Goal: Use online tool/utility: Utilize a website feature to perform a specific function

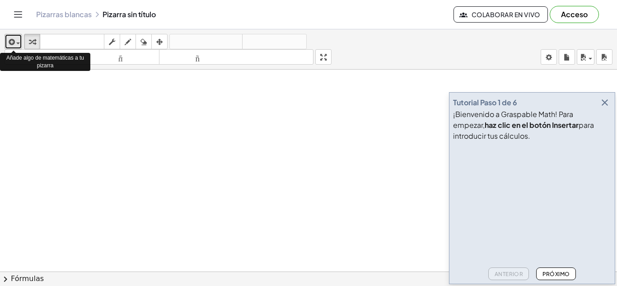
click at [18, 42] on span "button" at bounding box center [18, 43] width 4 height 2
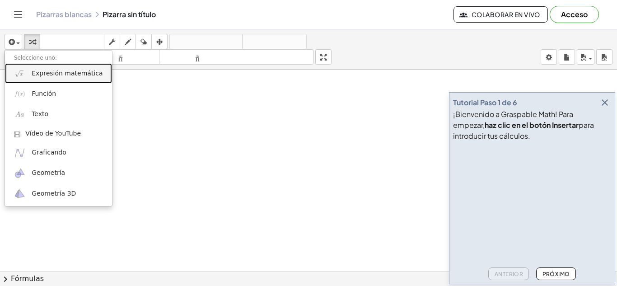
click at [29, 75] on link "Expresión matemática" at bounding box center [58, 73] width 107 height 20
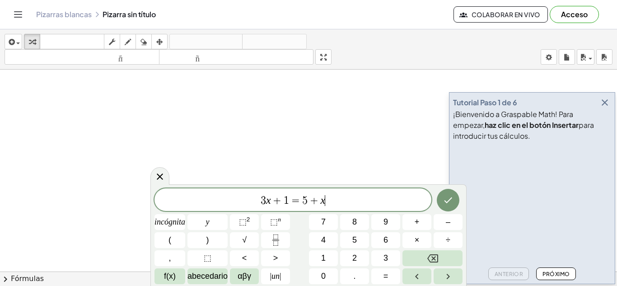
scroll to position [135, 0]
click at [605, 100] on icon "button" at bounding box center [604, 102] width 11 height 11
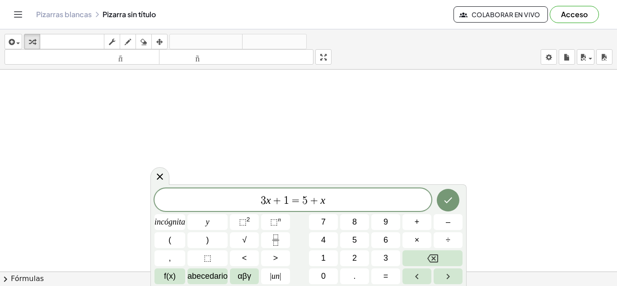
scroll to position [271, 0]
click at [332, 207] on div "****** 3 x + 1 = 5 + x" at bounding box center [292, 199] width 277 height 23
drag, startPoint x: 325, startPoint y: 199, endPoint x: 340, endPoint y: 199, distance: 14.9
click at [340, 199] on span "3 x + 1 = 5 + x ​" at bounding box center [292, 200] width 277 height 13
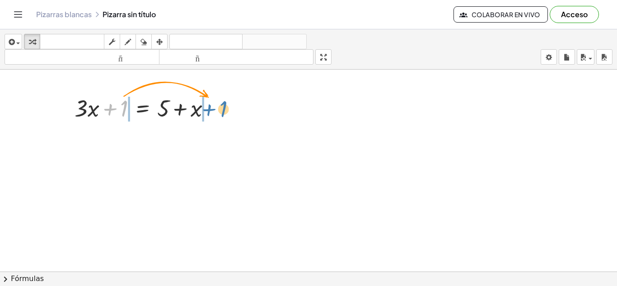
drag, startPoint x: 122, startPoint y: 107, endPoint x: 222, endPoint y: 107, distance: 99.3
click at [222, 107] on div at bounding box center [146, 107] width 152 height 31
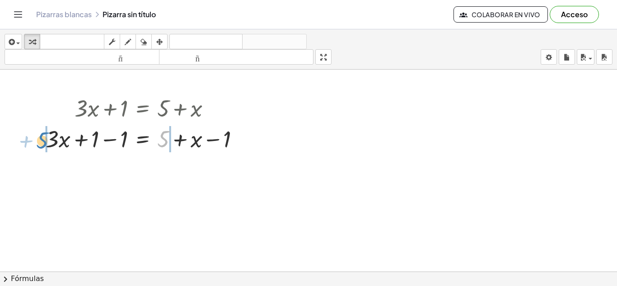
drag, startPoint x: 162, startPoint y: 139, endPoint x: 42, endPoint y: 139, distance: 121.0
click at [42, 139] on div "+ · 3 · x + 1 = + 5 + x + 5 + · 3 · x = + 5 + x + 1 − 1 − 1" at bounding box center [142, 123] width 221 height 66
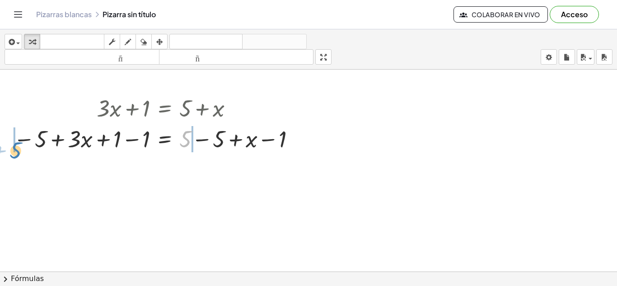
drag, startPoint x: 187, startPoint y: 139, endPoint x: 18, endPoint y: 150, distance: 170.0
click at [18, 150] on div at bounding box center [156, 138] width 294 height 31
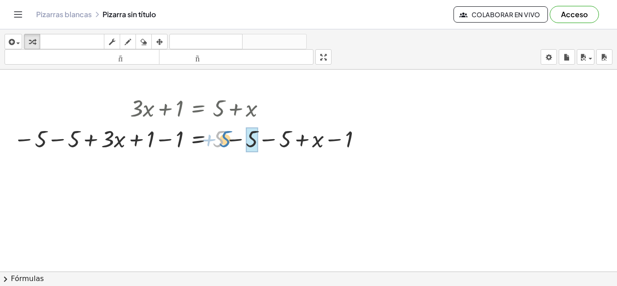
drag, startPoint x: 219, startPoint y: 141, endPoint x: 225, endPoint y: 141, distance: 5.9
click at [225, 141] on div at bounding box center [189, 138] width 360 height 31
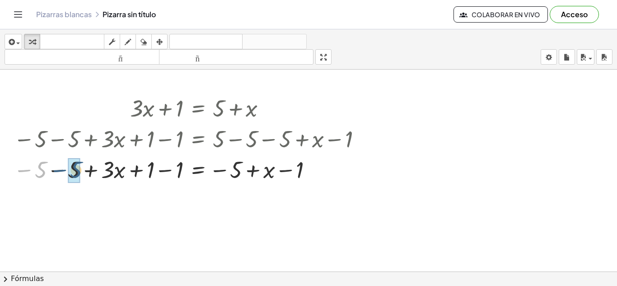
drag, startPoint x: 36, startPoint y: 171, endPoint x: 66, endPoint y: 171, distance: 30.7
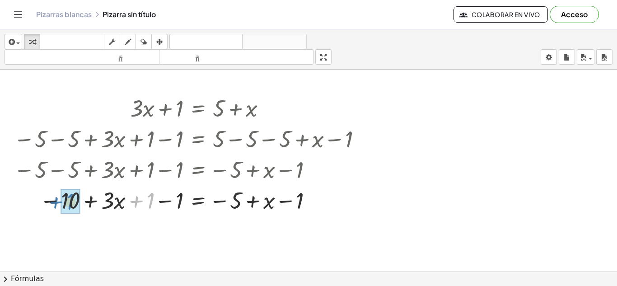
drag, startPoint x: 146, startPoint y: 204, endPoint x: 65, endPoint y: 205, distance: 80.8
drag, startPoint x: 170, startPoint y: 202, endPoint x: 92, endPoint y: 203, distance: 78.1
click at [92, 203] on div at bounding box center [189, 199] width 360 height 31
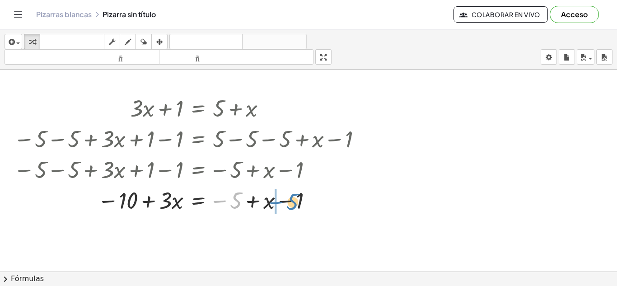
drag, startPoint x: 222, startPoint y: 202, endPoint x: 279, endPoint y: 204, distance: 57.3
click at [279, 204] on div at bounding box center [189, 199] width 360 height 31
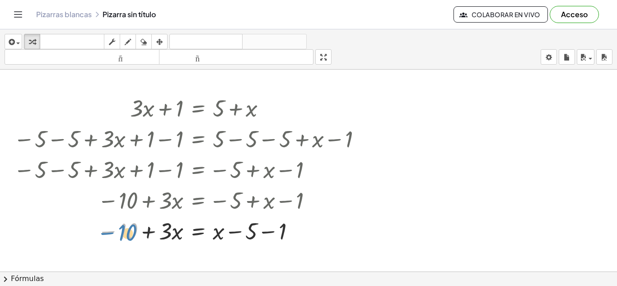
click at [130, 232] on div at bounding box center [189, 230] width 360 height 31
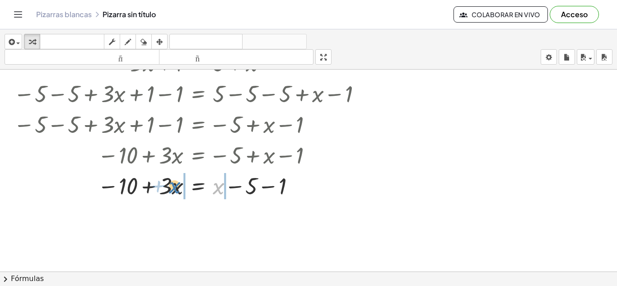
drag, startPoint x: 218, startPoint y: 189, endPoint x: 175, endPoint y: 187, distance: 43.8
click at [175, 187] on div at bounding box center [189, 185] width 360 height 31
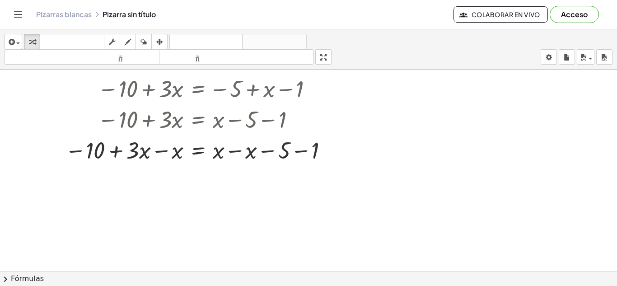
scroll to position [403, 0]
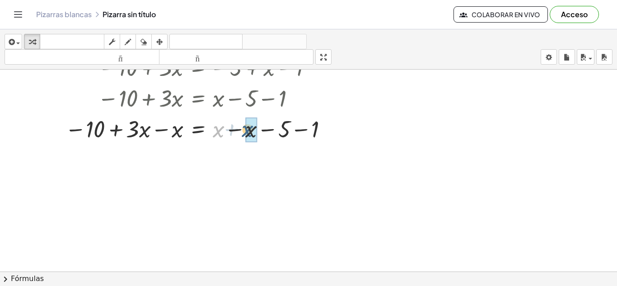
drag, startPoint x: 218, startPoint y: 135, endPoint x: 247, endPoint y: 135, distance: 29.8
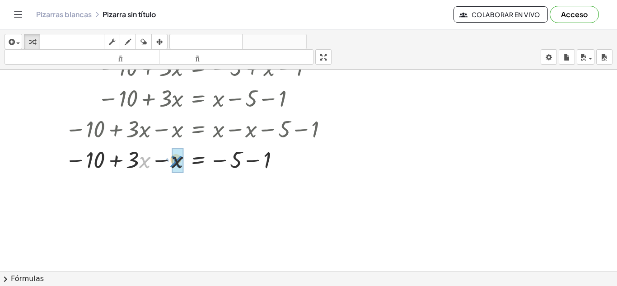
drag, startPoint x: 143, startPoint y: 158, endPoint x: 175, endPoint y: 157, distance: 31.6
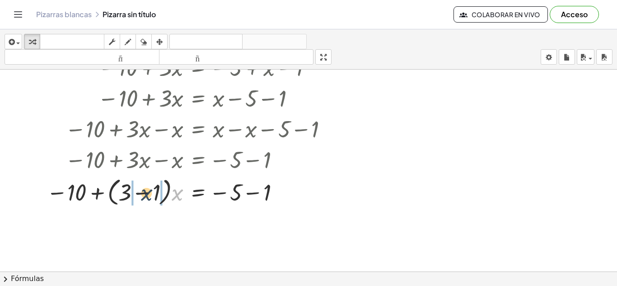
drag, startPoint x: 181, startPoint y: 193, endPoint x: 143, endPoint y: 193, distance: 37.9
click at [143, 193] on div at bounding box center [189, 191] width 360 height 34
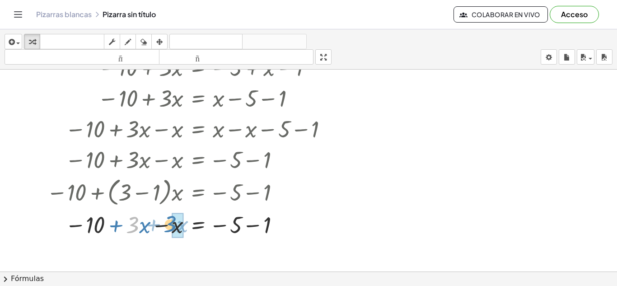
drag, startPoint x: 143, startPoint y: 226, endPoint x: 174, endPoint y: 226, distance: 30.7
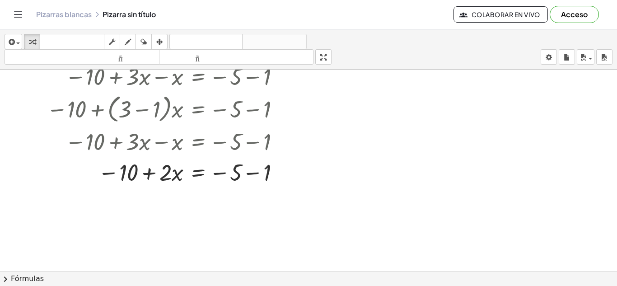
scroll to position [494, 0]
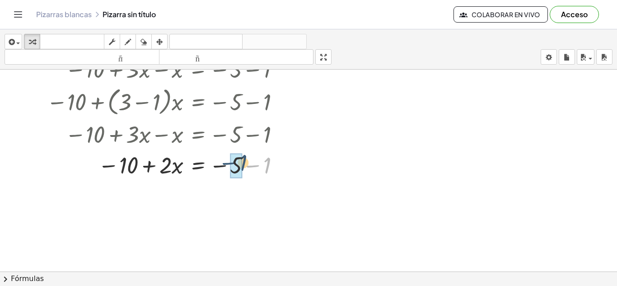
drag, startPoint x: 260, startPoint y: 167, endPoint x: 236, endPoint y: 164, distance: 23.2
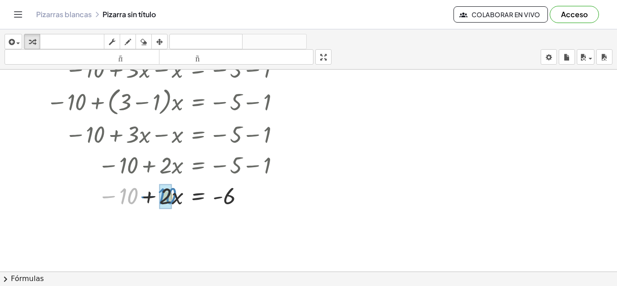
drag, startPoint x: 126, startPoint y: 197, endPoint x: 165, endPoint y: 198, distance: 38.8
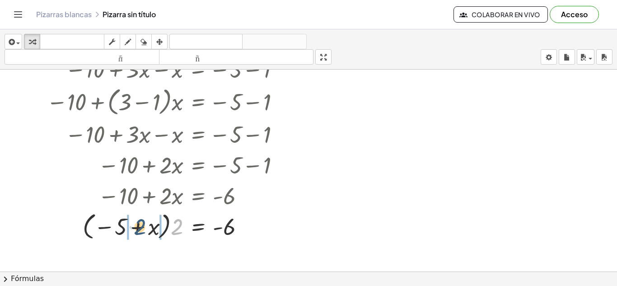
drag, startPoint x: 179, startPoint y: 221, endPoint x: 139, endPoint y: 221, distance: 40.6
click at [139, 221] on div at bounding box center [189, 225] width 360 height 33
drag, startPoint x: 117, startPoint y: 226, endPoint x: 126, endPoint y: 227, distance: 9.5
drag, startPoint x: 146, startPoint y: 228, endPoint x: 167, endPoint y: 228, distance: 21.2
click at [167, 228] on div at bounding box center [189, 225] width 360 height 31
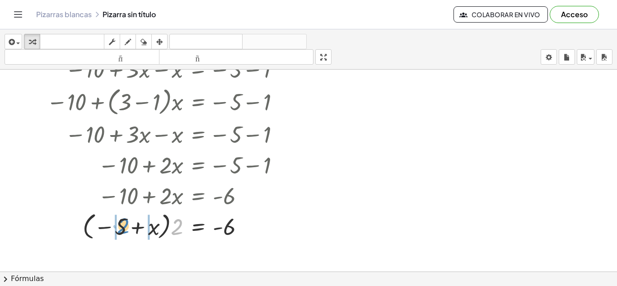
drag, startPoint x: 179, startPoint y: 224, endPoint x: 125, endPoint y: 223, distance: 54.2
click at [125, 223] on div at bounding box center [189, 225] width 360 height 33
drag, startPoint x: 115, startPoint y: 228, endPoint x: 134, endPoint y: 228, distance: 19.0
drag, startPoint x: 127, startPoint y: 226, endPoint x: 226, endPoint y: 226, distance: 98.4
click at [226, 226] on div at bounding box center [189, 225] width 360 height 31
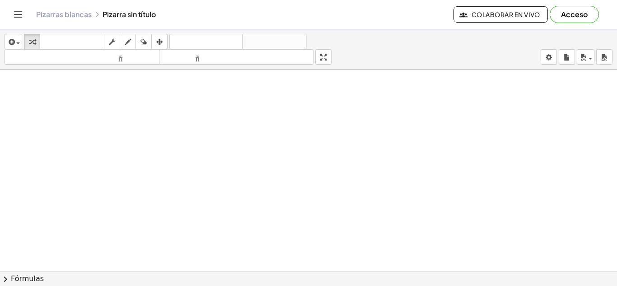
scroll to position [0, 0]
click at [15, 41] on span "button" at bounding box center [16, 43] width 2 height 6
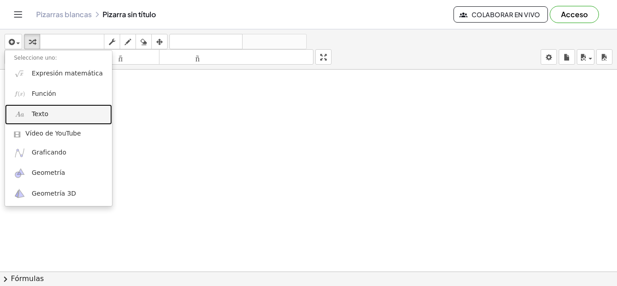
click at [70, 117] on link "Texto" at bounding box center [58, 114] width 107 height 20
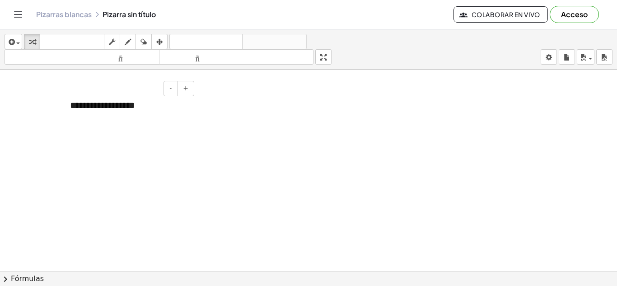
click at [113, 108] on font "**********" at bounding box center [102, 105] width 65 height 9
click at [88, 105] on font "**********" at bounding box center [102, 105] width 65 height 9
click at [74, 106] on font "**********" at bounding box center [102, 105] width 65 height 9
click at [72, 106] on font "**********" at bounding box center [102, 105] width 65 height 9
click at [185, 92] on font "+" at bounding box center [185, 87] width 5 height 7
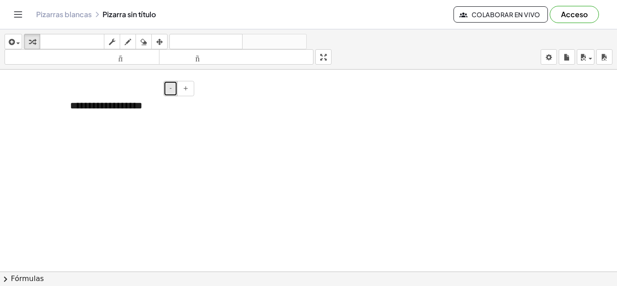
click at [176, 89] on button "-" at bounding box center [170, 88] width 14 height 15
click at [104, 85] on div "- +" at bounding box center [126, 88] width 135 height 15
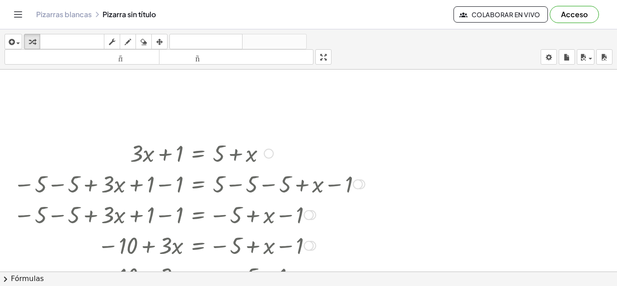
scroll to position [451, 0]
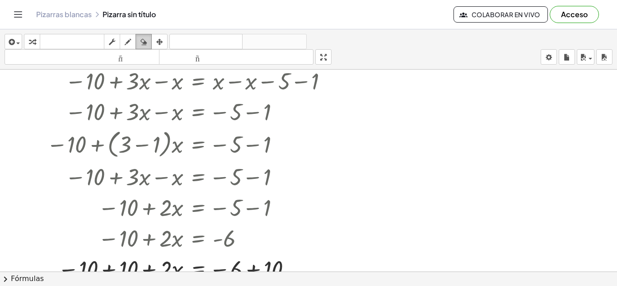
click at [143, 40] on icon "button" at bounding box center [143, 42] width 6 height 11
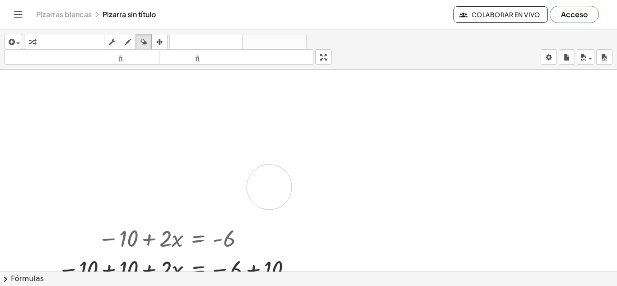
drag, startPoint x: 94, startPoint y: 115, endPoint x: 144, endPoint y: 172, distance: 76.1
click at [140, 178] on div at bounding box center [308, 21] width 617 height 807
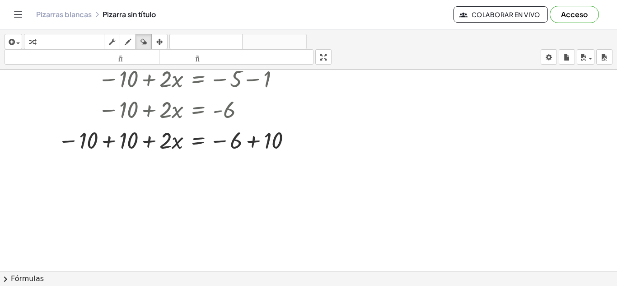
scroll to position [605, 0]
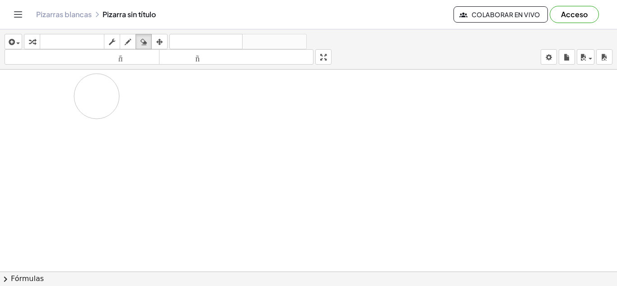
drag, startPoint x: 77, startPoint y: 117, endPoint x: 86, endPoint y: 96, distance: 22.6
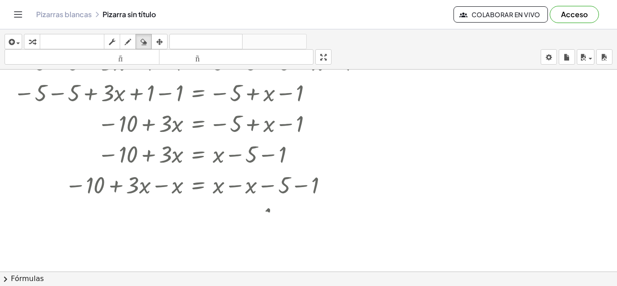
scroll to position [334, 0]
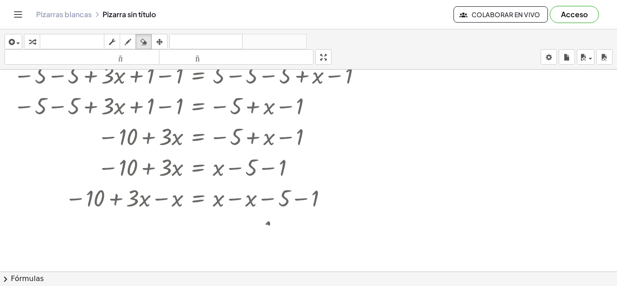
drag, startPoint x: 69, startPoint y: 125, endPoint x: 269, endPoint y: 218, distance: 220.1
click at [269, 218] on div at bounding box center [308, 37] width 617 height 605
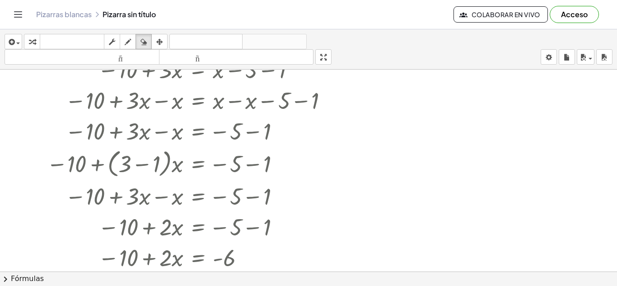
scroll to position [470, 0]
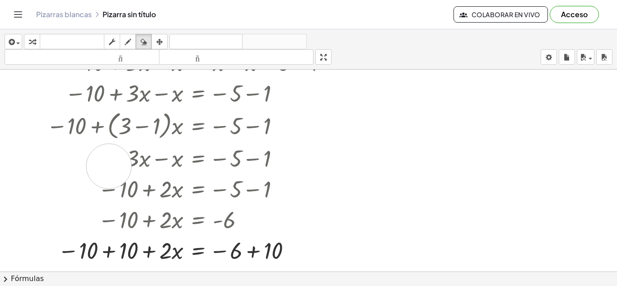
drag, startPoint x: 59, startPoint y: 175, endPoint x: 123, endPoint y: 166, distance: 64.7
click at [123, 166] on div at bounding box center [308, 3] width 617 height 807
click at [152, 167] on div at bounding box center [308, 3] width 617 height 807
click at [157, 167] on div at bounding box center [308, 3] width 617 height 807
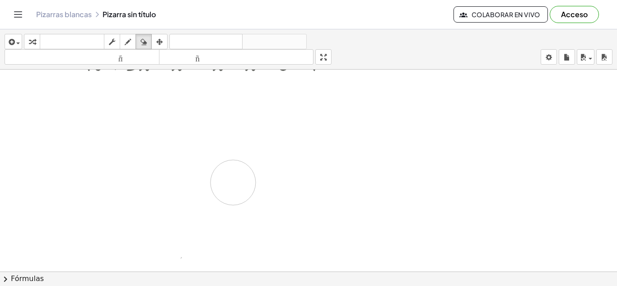
drag, startPoint x: 100, startPoint y: 195, endPoint x: 227, endPoint y: 181, distance: 128.1
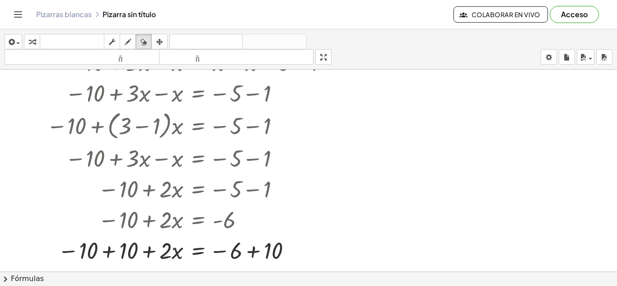
drag, startPoint x: 227, startPoint y: 181, endPoint x: 388, endPoint y: 211, distance: 163.5
click at [388, 211] on div at bounding box center [308, 3] width 617 height 807
click at [144, 44] on icon "button" at bounding box center [143, 42] width 6 height 11
drag, startPoint x: 248, startPoint y: 138, endPoint x: 0, endPoint y: 138, distance: 247.8
click at [0, 138] on div at bounding box center [308, 3] width 617 height 807
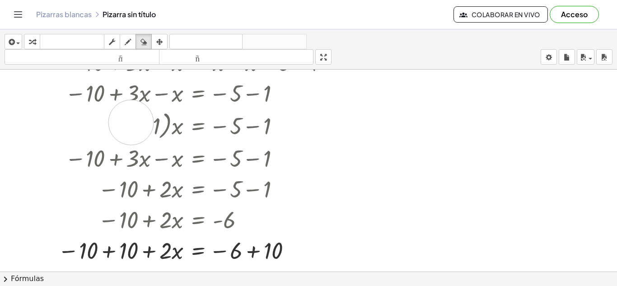
drag, startPoint x: 51, startPoint y: 137, endPoint x: 264, endPoint y: 134, distance: 212.1
click at [262, 131] on div at bounding box center [308, 3] width 617 height 807
drag, startPoint x: 110, startPoint y: 138, endPoint x: 60, endPoint y: 145, distance: 50.1
drag, startPoint x: 60, startPoint y: 145, endPoint x: 390, endPoint y: 169, distance: 331.3
click at [390, 169] on div at bounding box center [308, 3] width 617 height 807
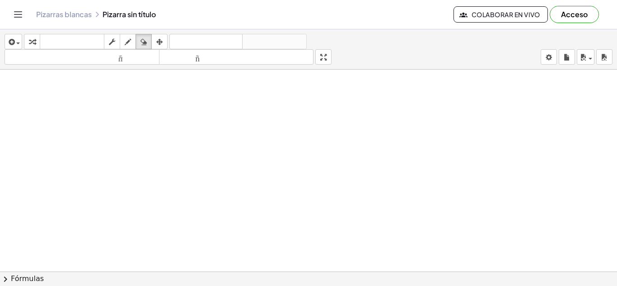
scroll to position [0, 0]
drag, startPoint x: 134, startPoint y: 104, endPoint x: 217, endPoint y: 124, distance: 84.8
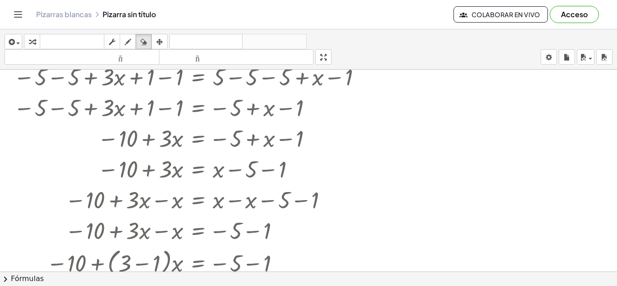
scroll to position [451, 0]
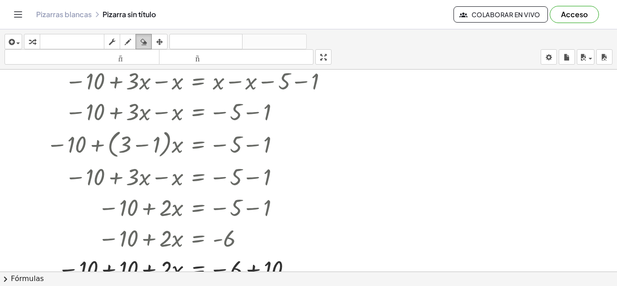
click at [140, 44] on div "button" at bounding box center [144, 41] width 12 height 11
click at [144, 42] on icon "button" at bounding box center [143, 42] width 6 height 11
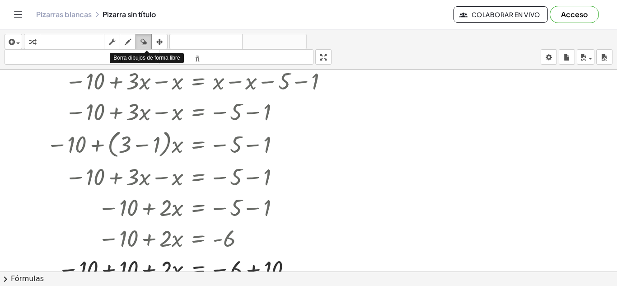
click at [144, 42] on icon "button" at bounding box center [143, 42] width 6 height 11
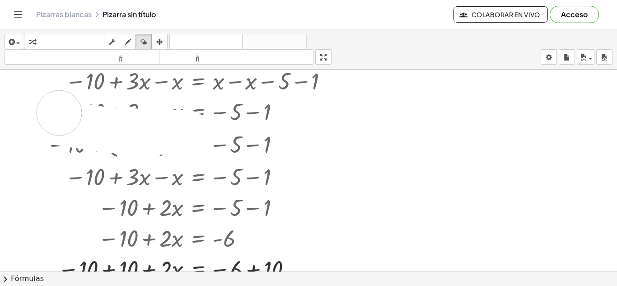
drag, startPoint x: 182, startPoint y: 133, endPoint x: 222, endPoint y: 113, distance: 44.4
click at [218, 113] on div at bounding box center [308, 21] width 617 height 807
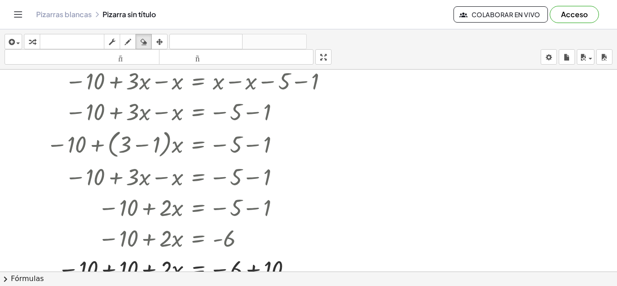
drag, startPoint x: 247, startPoint y: 111, endPoint x: 210, endPoint y: 135, distance: 44.1
drag, startPoint x: 210, startPoint y: 135, endPoint x: 78, endPoint y: 133, distance: 132.2
click at [78, 133] on div at bounding box center [308, 21] width 617 height 807
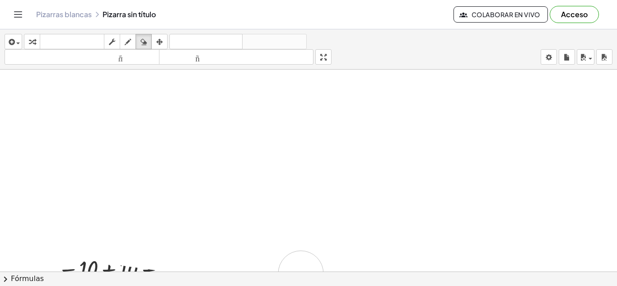
drag, startPoint x: 130, startPoint y: 135, endPoint x: 311, endPoint y: 256, distance: 217.4
click at [301, 273] on div "insertar Seleccione uno: Expresión matemática Función Texto Vídeo de YouTube Gr…" at bounding box center [308, 157] width 617 height 256
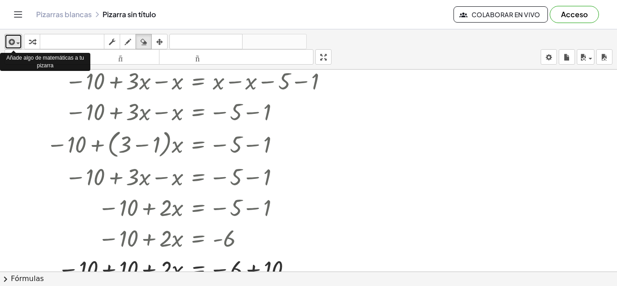
click at [9, 39] on icon "button" at bounding box center [11, 42] width 8 height 11
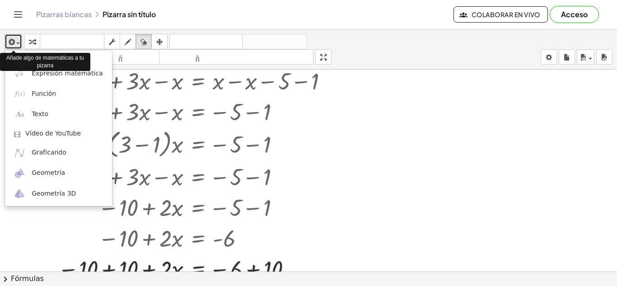
click at [10, 39] on icon "button" at bounding box center [11, 42] width 8 height 11
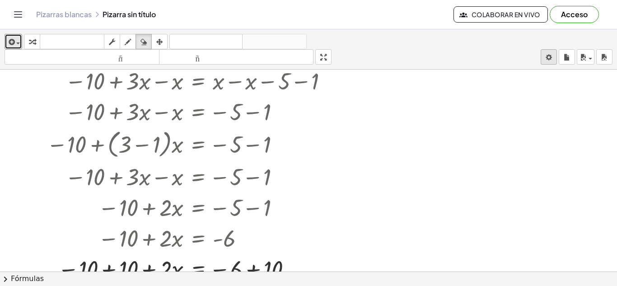
click at [549, 55] on body "Actividades matemáticas fáciles de comprender Empezar Banco de actividades Trab…" at bounding box center [308, 143] width 617 height 286
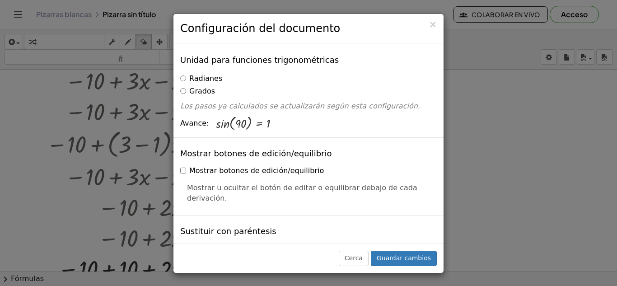
scroll to position [135, 0]
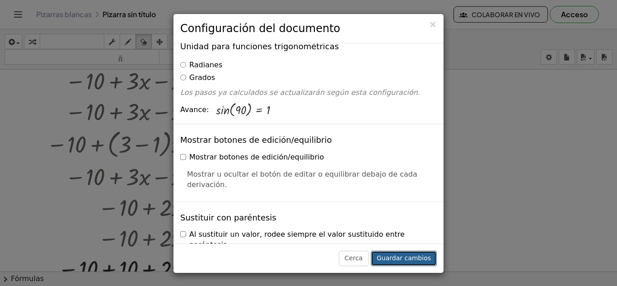
click at [413, 257] on font "Guardar cambios" at bounding box center [403, 257] width 54 height 7
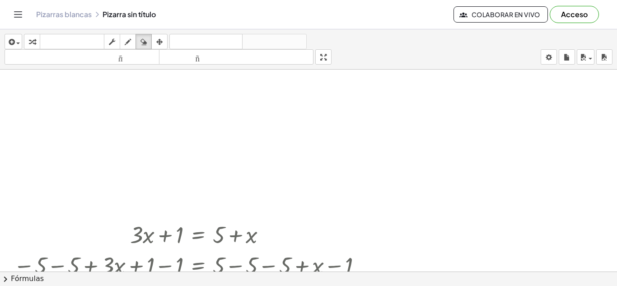
scroll to position [0, 0]
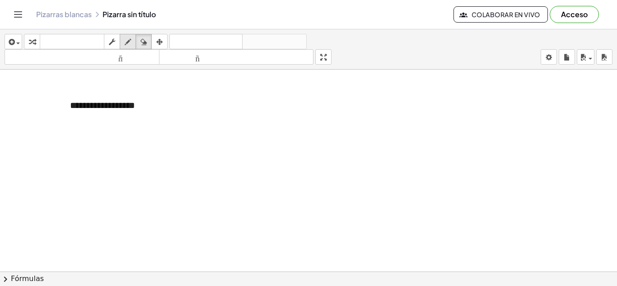
click at [134, 38] on div "button" at bounding box center [128, 41] width 12 height 11
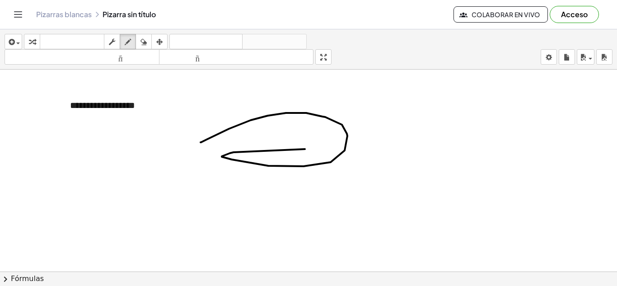
drag, startPoint x: 200, startPoint y: 142, endPoint x: 386, endPoint y: 151, distance: 185.7
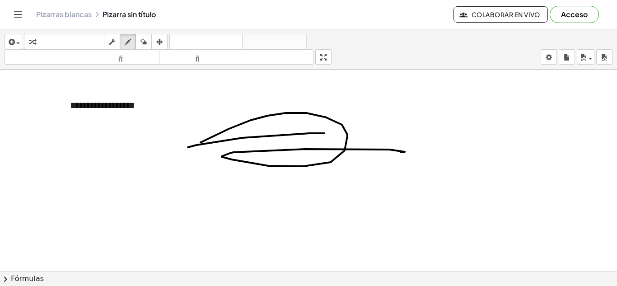
drag, startPoint x: 188, startPoint y: 147, endPoint x: 324, endPoint y: 133, distance: 137.0
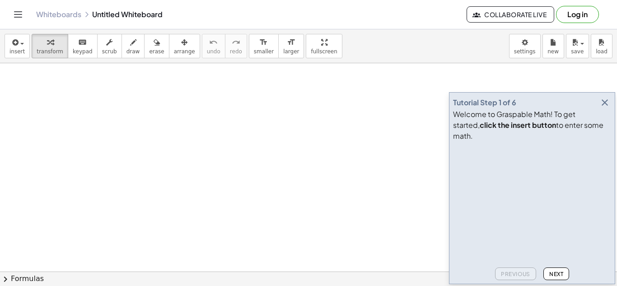
click at [601, 108] on icon "button" at bounding box center [604, 102] width 11 height 11
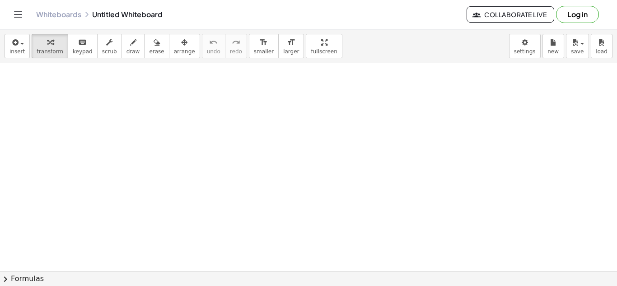
scroll to position [208, 0]
click at [21, 51] on span "insert" at bounding box center [16, 51] width 15 height 6
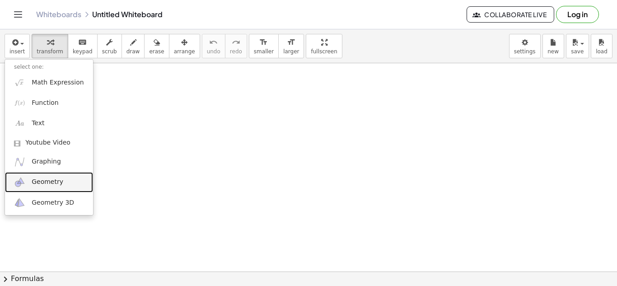
click at [38, 180] on span "Geometry" at bounding box center [48, 181] width 32 height 9
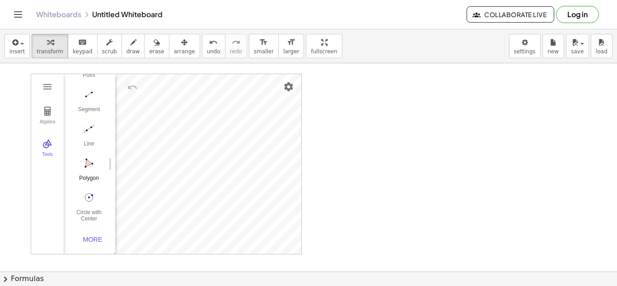
scroll to position [253, 0]
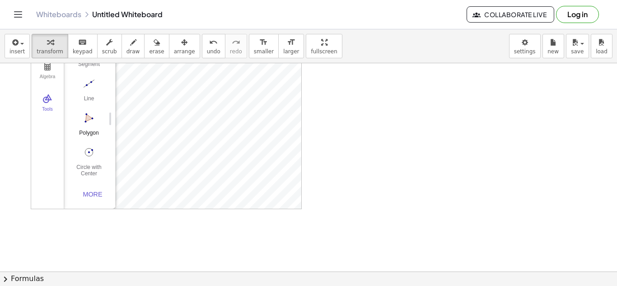
click at [87, 121] on button "Polygon" at bounding box center [89, 126] width 36 height 32
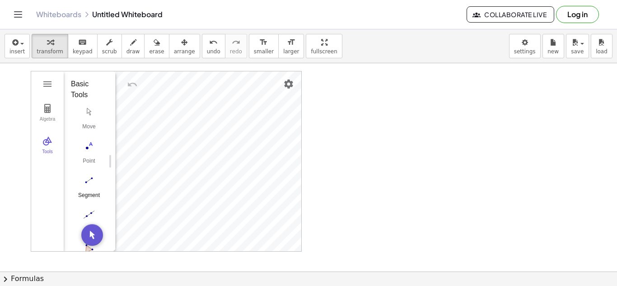
scroll to position [226, 0]
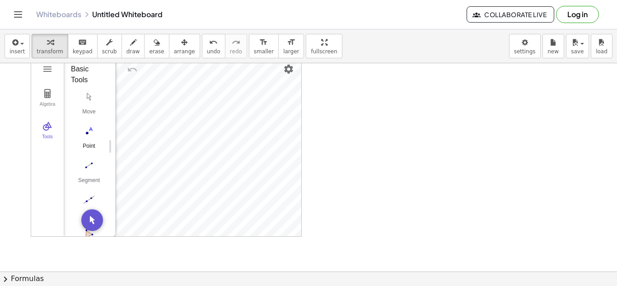
click at [91, 130] on img "Point. Select position or line, function, or curve" at bounding box center [89, 131] width 36 height 14
click at [92, 173] on button "Segment" at bounding box center [89, 174] width 36 height 32
click at [89, 149] on img "Line. Select two points or positions" at bounding box center [89, 154] width 36 height 14
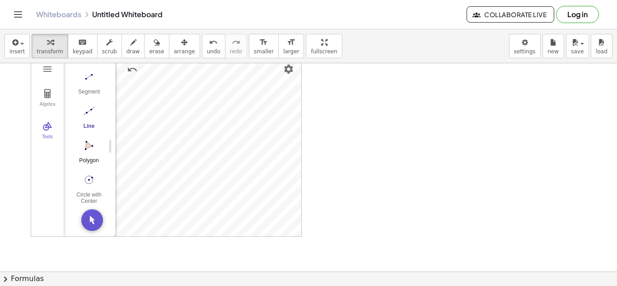
click at [86, 143] on img "Polygon. Select all vertices, then first vertex again" at bounding box center [89, 145] width 36 height 14
click at [94, 152] on button "Polygon" at bounding box center [89, 154] width 36 height 32
click at [91, 183] on img "Circle with Center through Point. Select center point, then point on circle" at bounding box center [89, 179] width 36 height 14
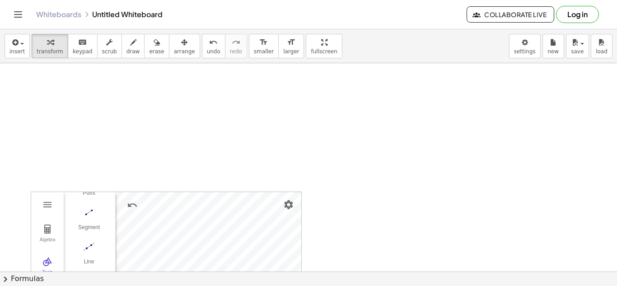
click at [65, 100] on div at bounding box center [308, 285] width 617 height 624
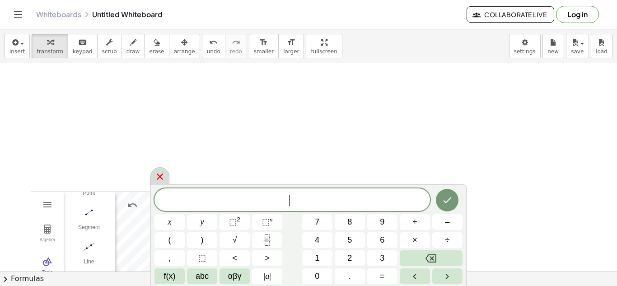
click at [158, 177] on icon at bounding box center [159, 176] width 11 height 11
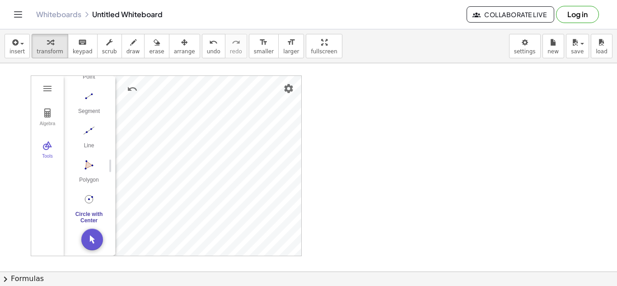
scroll to position [226, 0]
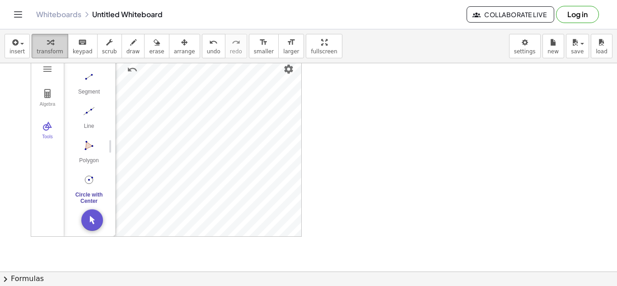
click at [47, 46] on icon "button" at bounding box center [50, 42] width 6 height 11
click at [19, 49] on span "insert" at bounding box center [16, 51] width 15 height 6
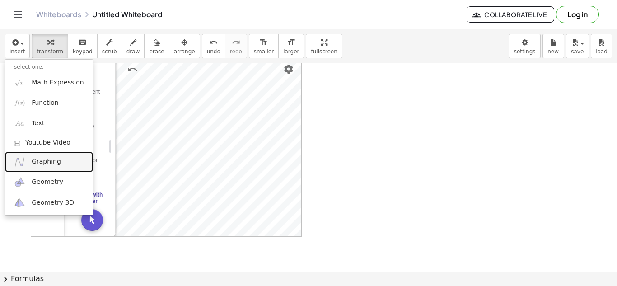
click at [58, 163] on link "Graphing" at bounding box center [49, 162] width 88 height 20
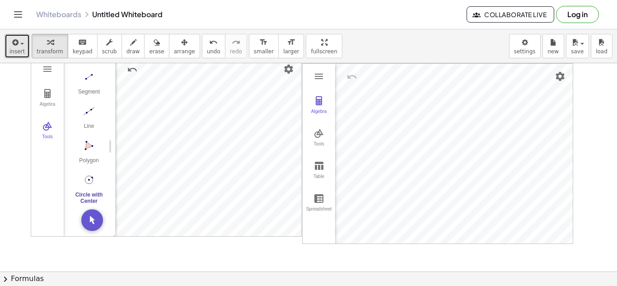
click at [19, 45] on span "button" at bounding box center [20, 43] width 2 height 6
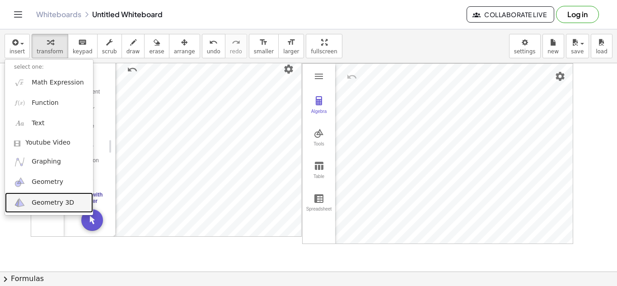
click at [46, 201] on span "Geometry 3D" at bounding box center [53, 202] width 42 height 9
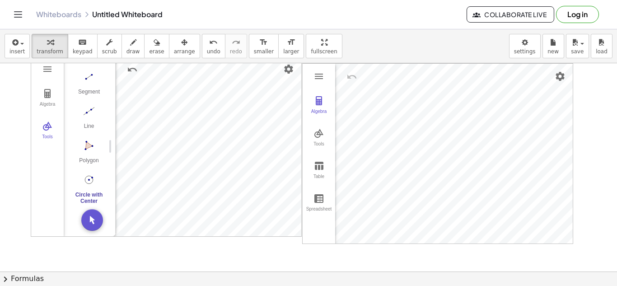
scroll to position [0, 0]
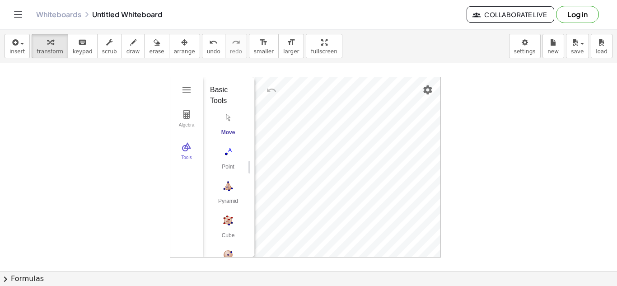
click at [207, 48] on span "undo" at bounding box center [214, 51] width 14 height 6
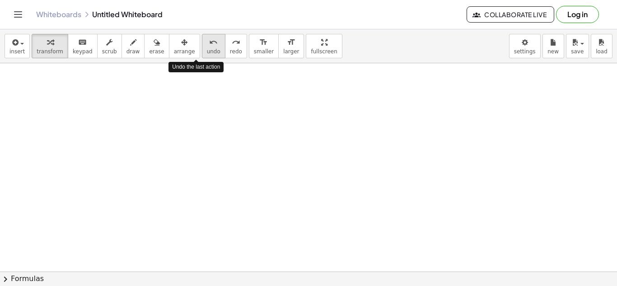
click at [207, 48] on span "undo" at bounding box center [214, 51] width 14 height 6
